Goal: Task Accomplishment & Management: Use online tool/utility

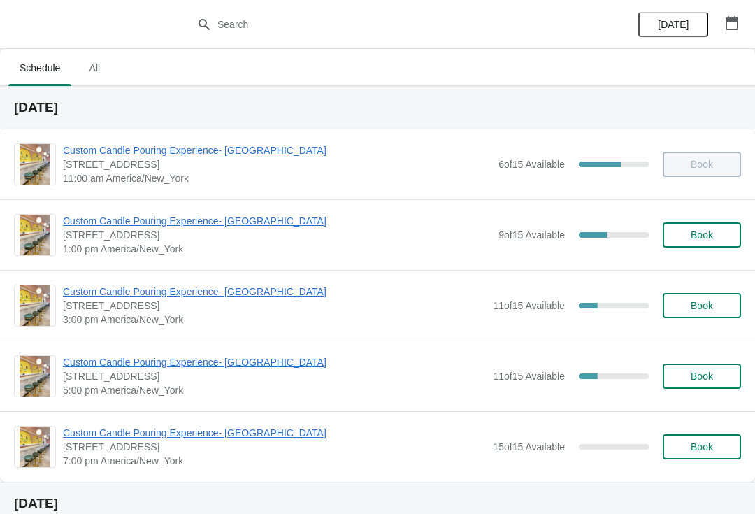
click at [99, 215] on span "Custom Candle Pouring Experience- [GEOGRAPHIC_DATA]" at bounding box center [277, 221] width 429 height 14
click at [672, 26] on span "[DATE]" at bounding box center [673, 24] width 31 height 11
click at [209, 367] on span "Custom Candle Pouring Experience- [GEOGRAPHIC_DATA]" at bounding box center [274, 362] width 423 height 14
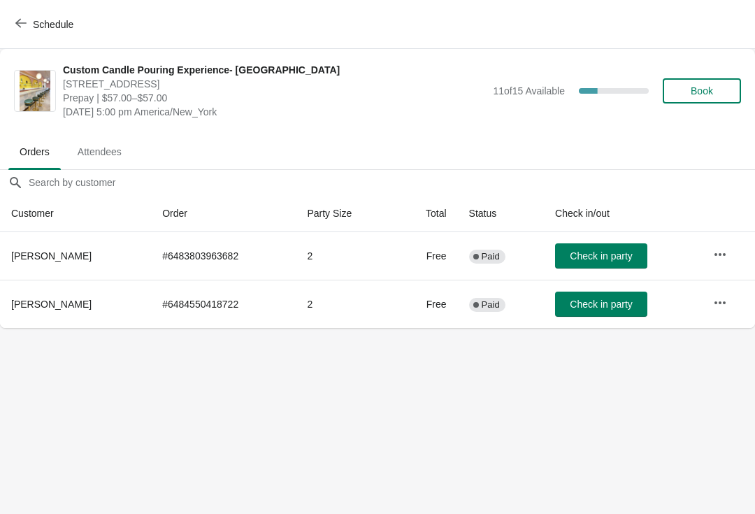
click at [50, 31] on button "Schedule" at bounding box center [46, 24] width 78 height 25
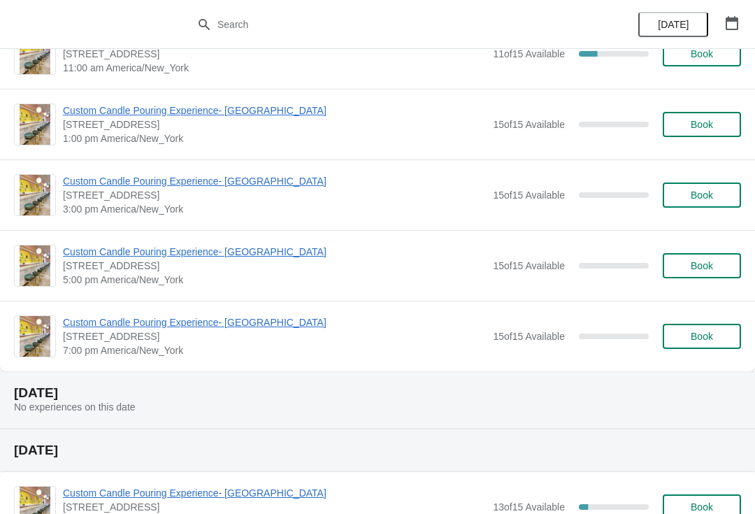
scroll to position [825, 0]
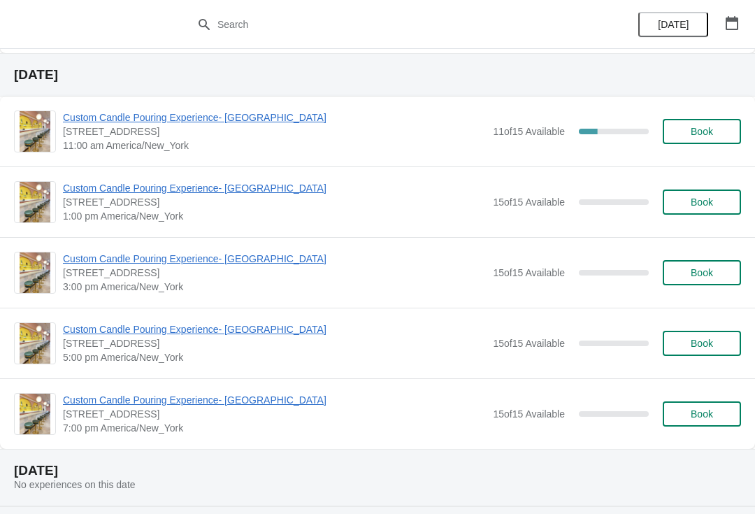
click at [736, 27] on icon "button" at bounding box center [732, 23] width 14 height 14
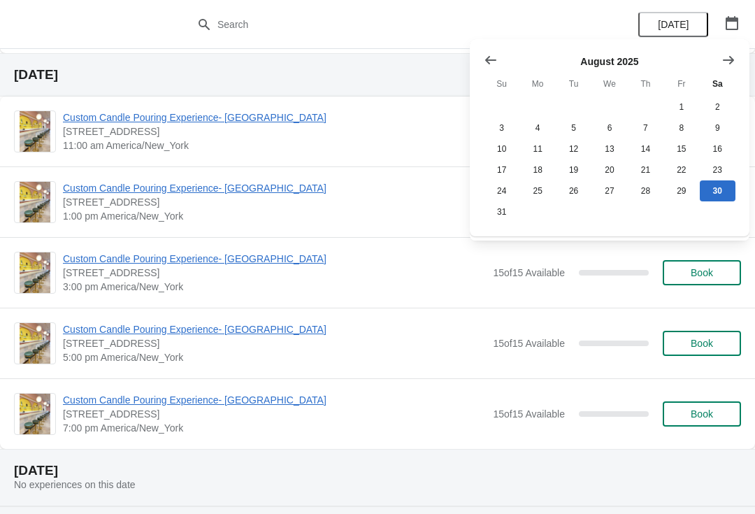
click at [695, 20] on span "[DATE]" at bounding box center [673, 24] width 45 height 11
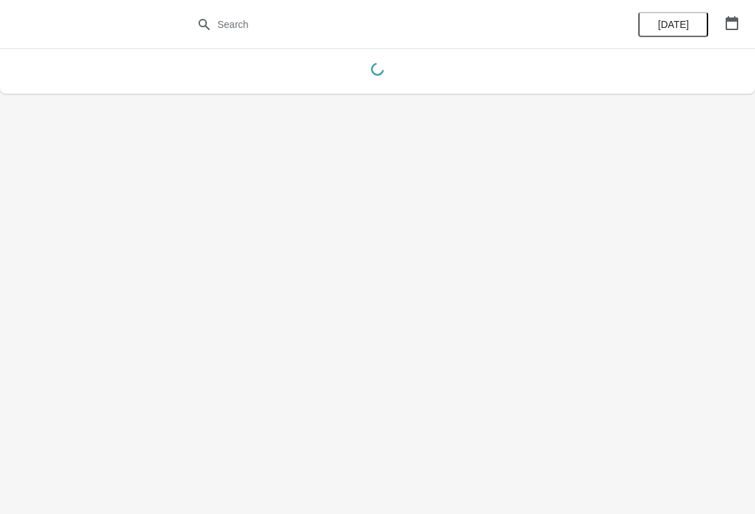
scroll to position [0, 0]
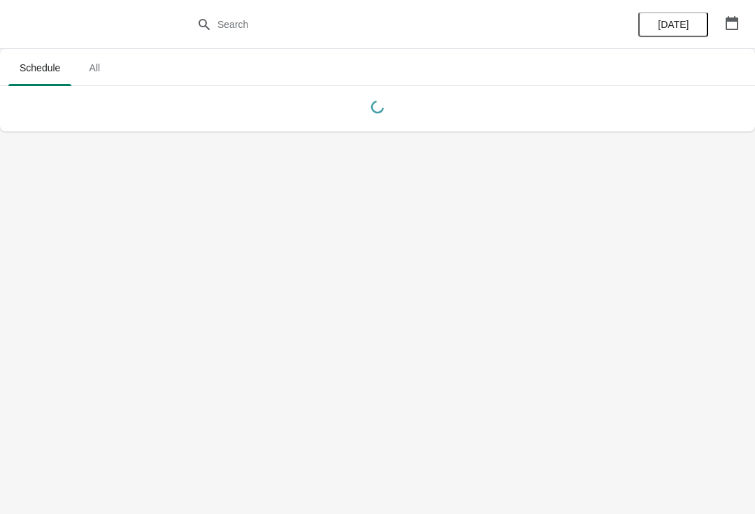
click at [743, 19] on button "button" at bounding box center [732, 22] width 25 height 25
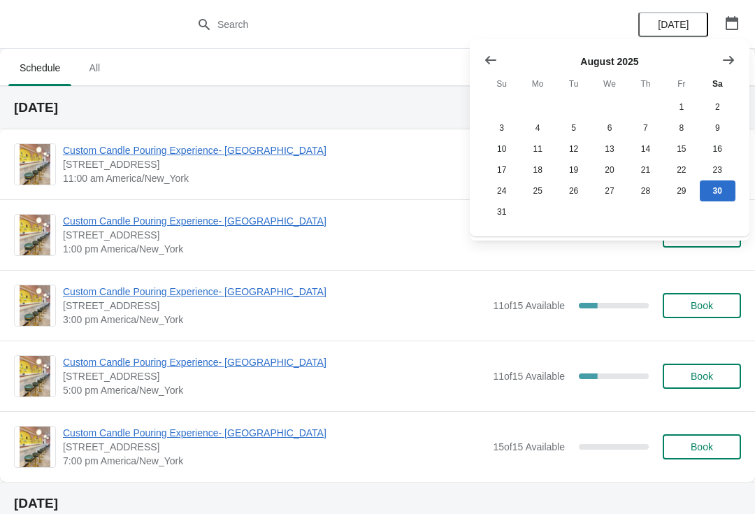
click at [108, 82] on button "All" at bounding box center [94, 68] width 41 height 36
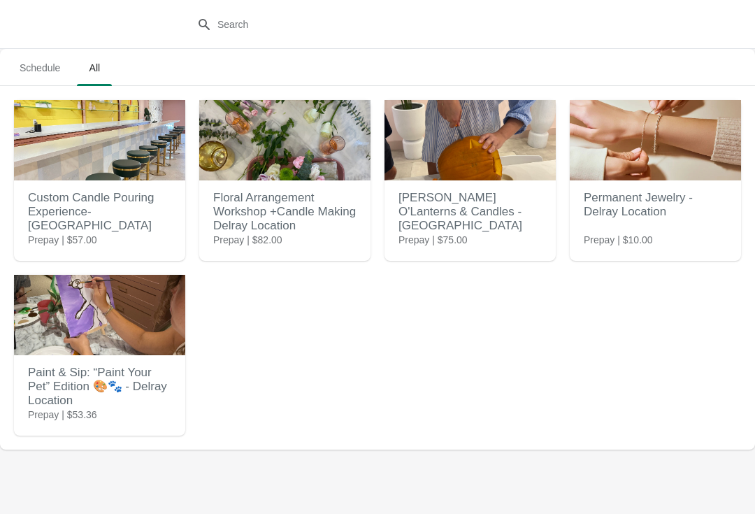
click at [268, 161] on img at bounding box center [284, 140] width 171 height 80
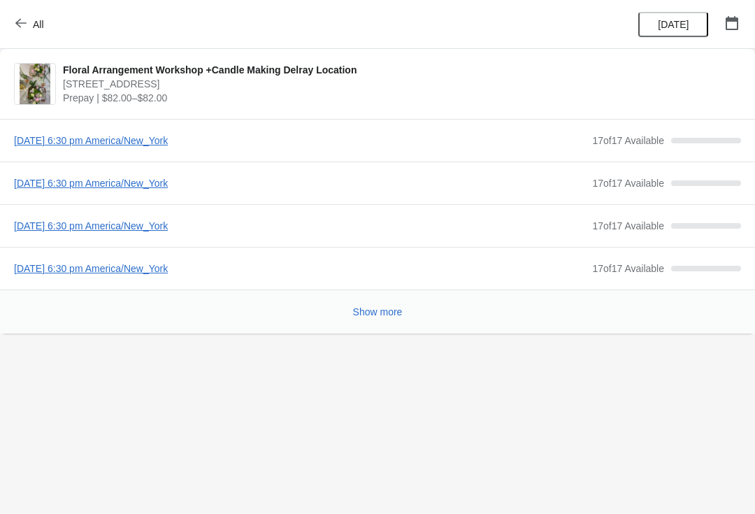
click at [45, 24] on button "All" at bounding box center [31, 24] width 48 height 25
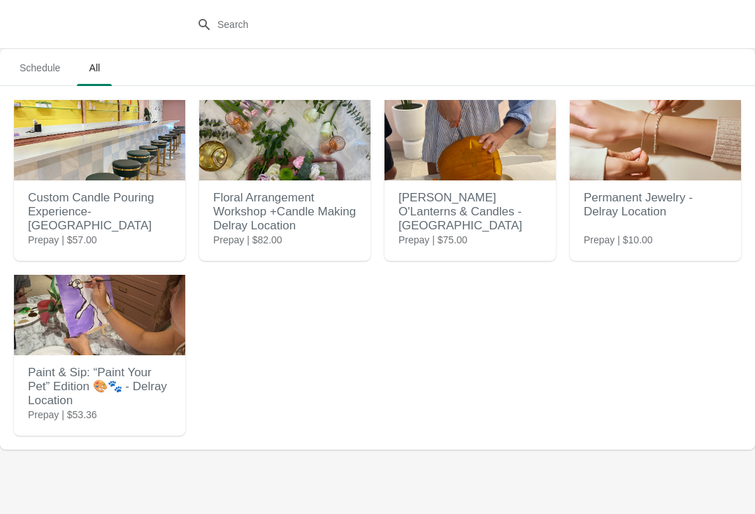
click at [686, 170] on img at bounding box center [655, 140] width 171 height 80
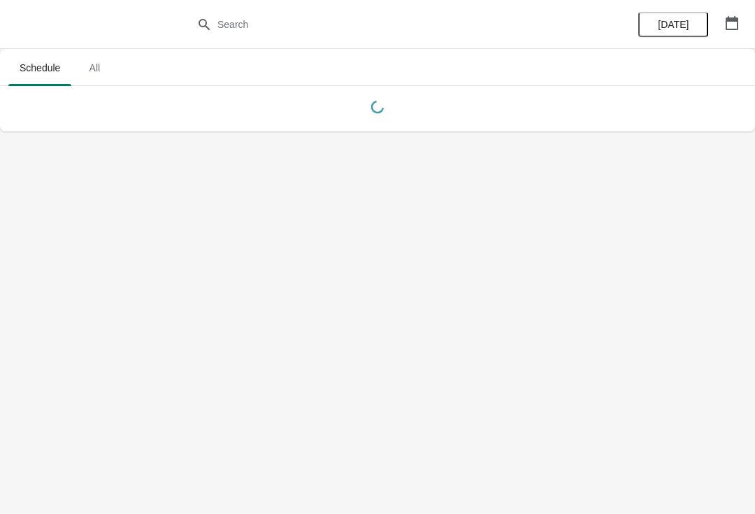
click at [97, 73] on span "All" at bounding box center [94, 67] width 35 height 25
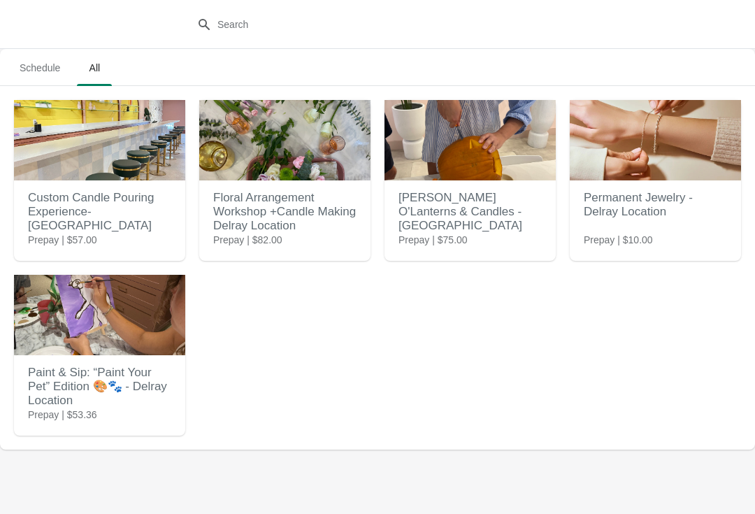
click at [52, 172] on img at bounding box center [99, 140] width 171 height 80
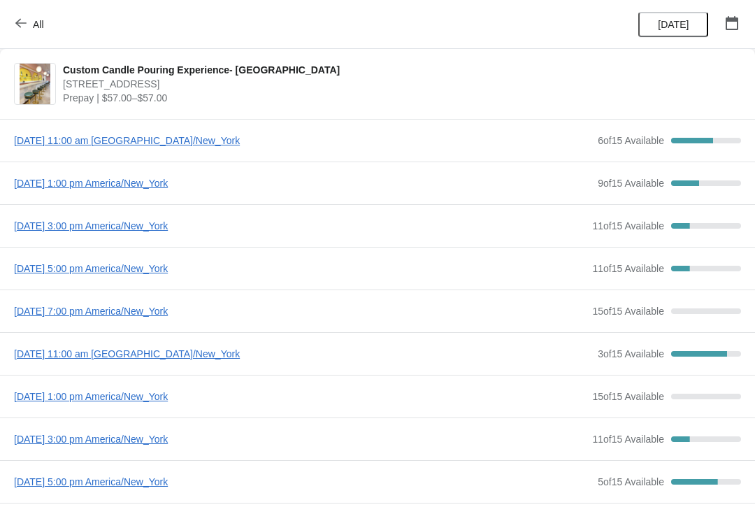
click at [35, 189] on span "[DATE] 1:00 pm America/New_York" at bounding box center [302, 183] width 577 height 14
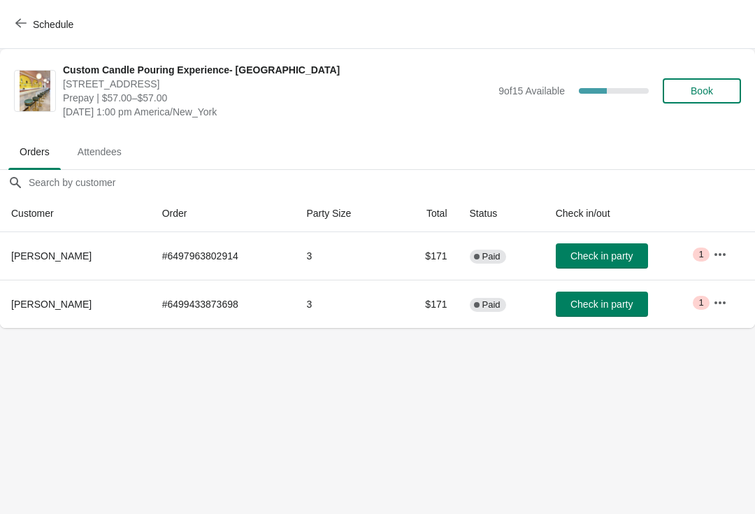
click at [112, 152] on span "Attendees" at bounding box center [99, 151] width 66 height 25
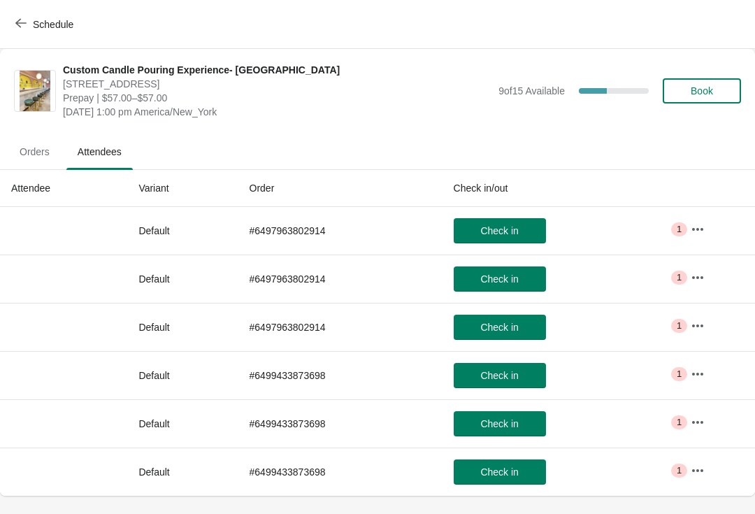
click at [23, 155] on span "Orders" at bounding box center [34, 151] width 52 height 25
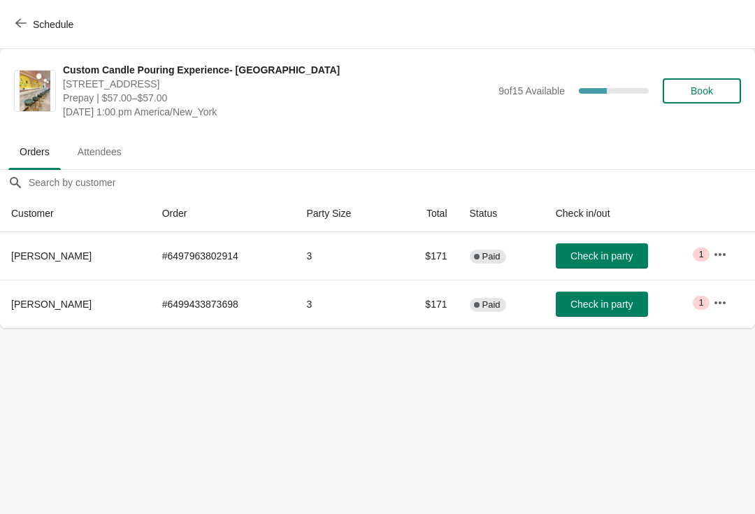
click at [571, 239] on td "Check in party" at bounding box center [623, 256] width 157 height 48
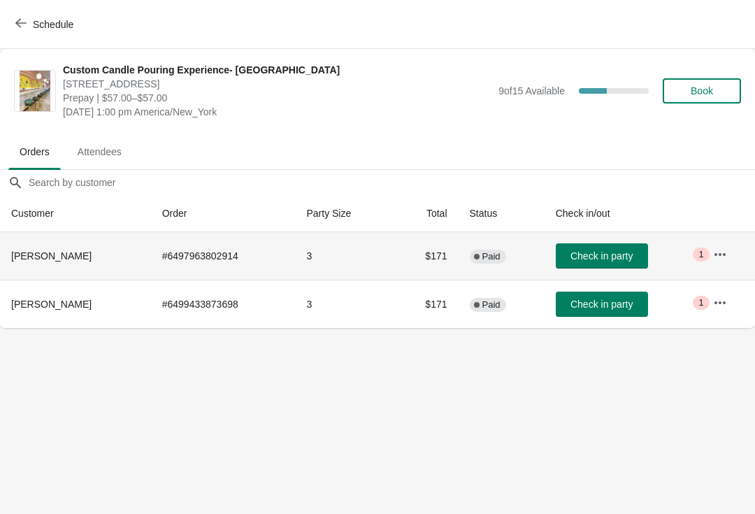
click at [560, 256] on button "Check in party" at bounding box center [602, 255] width 92 height 25
click at [575, 312] on button "Check in party" at bounding box center [602, 304] width 92 height 25
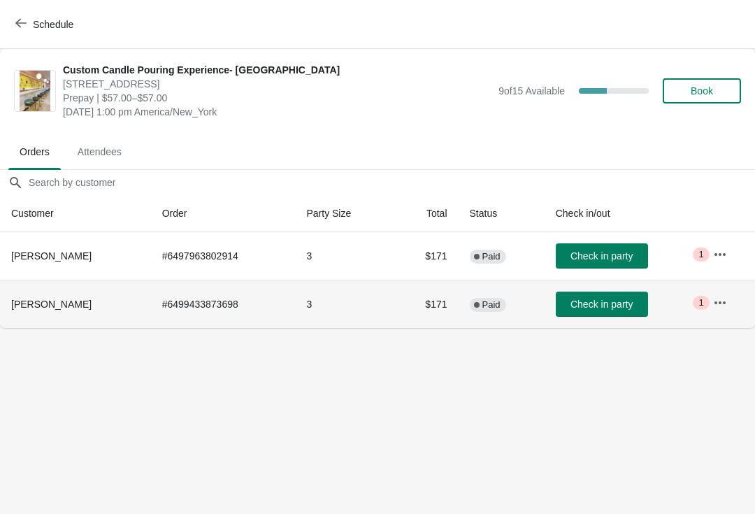
click at [573, 267] on button "Check in party" at bounding box center [602, 255] width 92 height 25
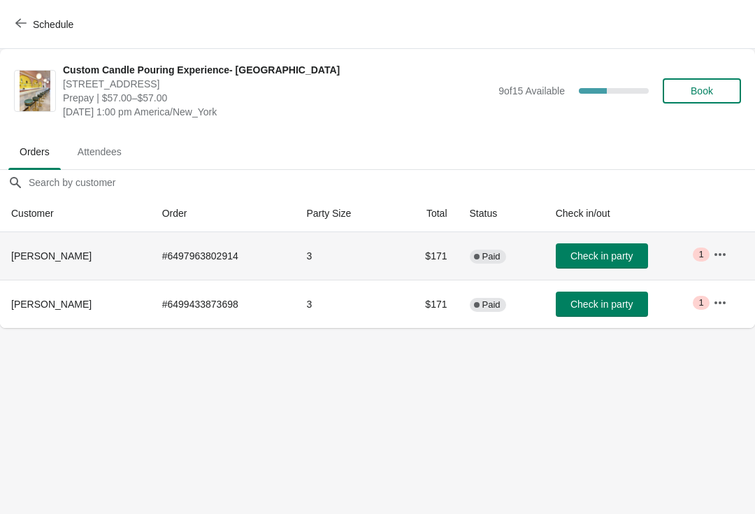
click at [571, 305] on span "Check in party" at bounding box center [602, 304] width 62 height 11
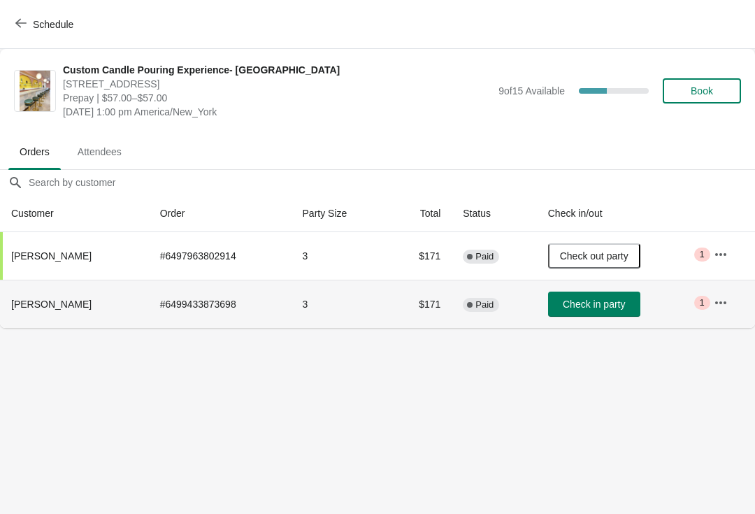
click at [575, 308] on span "Check in party" at bounding box center [594, 304] width 62 height 11
